Goal: Transaction & Acquisition: Purchase product/service

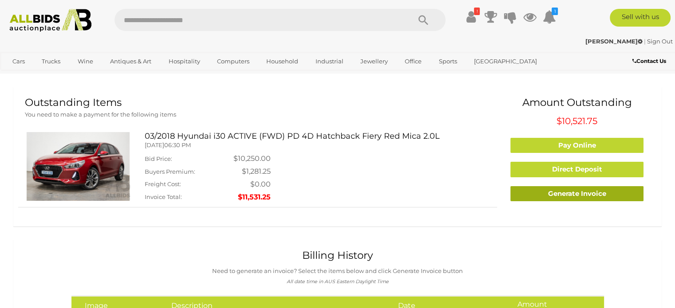
click at [575, 194] on link "Generate Invoice" at bounding box center [576, 194] width 133 height 16
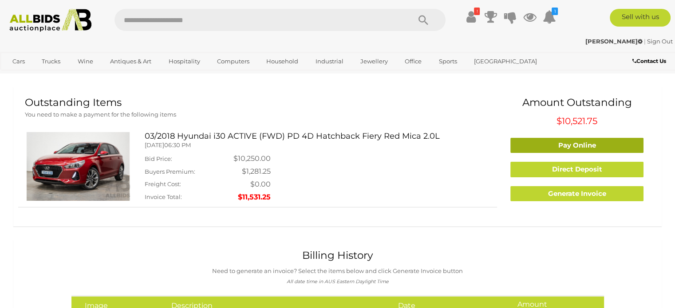
click at [570, 142] on link "Pay Online" at bounding box center [576, 146] width 133 height 16
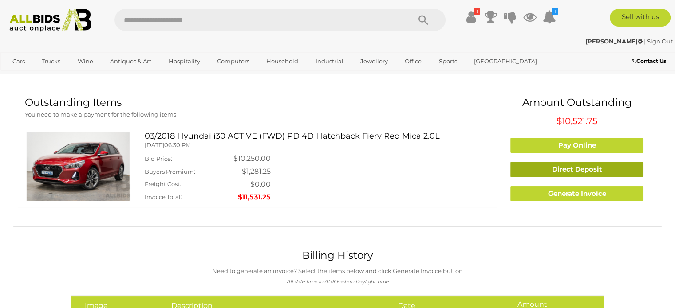
click at [581, 171] on link "Direct Deposit" at bounding box center [576, 170] width 133 height 16
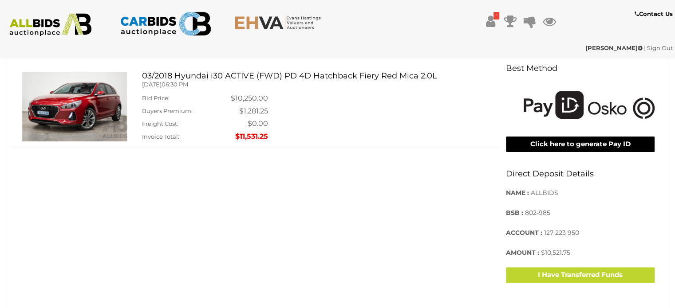
scroll to position [231, 0]
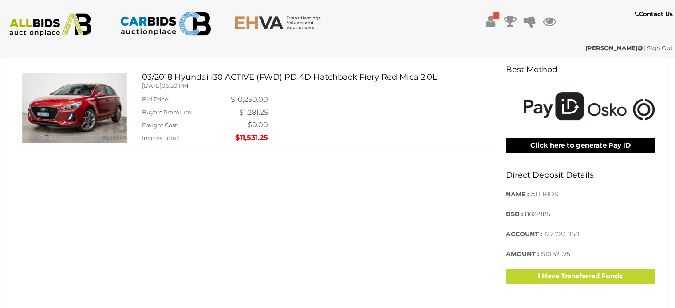
click at [576, 149] on button "Click here to generate Pay ID" at bounding box center [580, 146] width 149 height 16
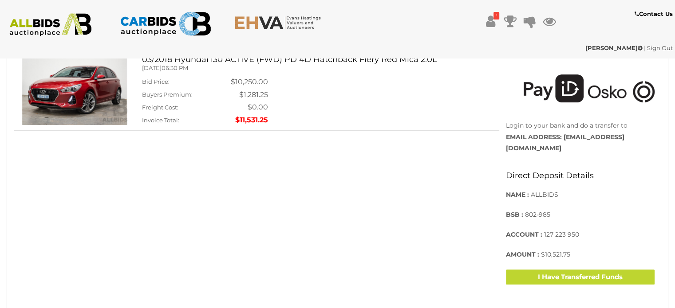
scroll to position [266, 0]
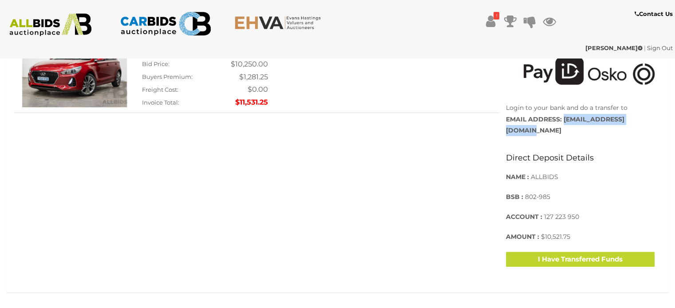
drag, startPoint x: 643, startPoint y: 118, endPoint x: 563, endPoint y: 118, distance: 79.8
click at [563, 118] on p "Login to your bank and do a transfer to EMAIL ADDRESS: 170-530@allbids.com.au" at bounding box center [580, 119] width 149 height 34
copy strong "170-530@allbids.com.au"
